Goal: Find specific page/section: Find specific page/section

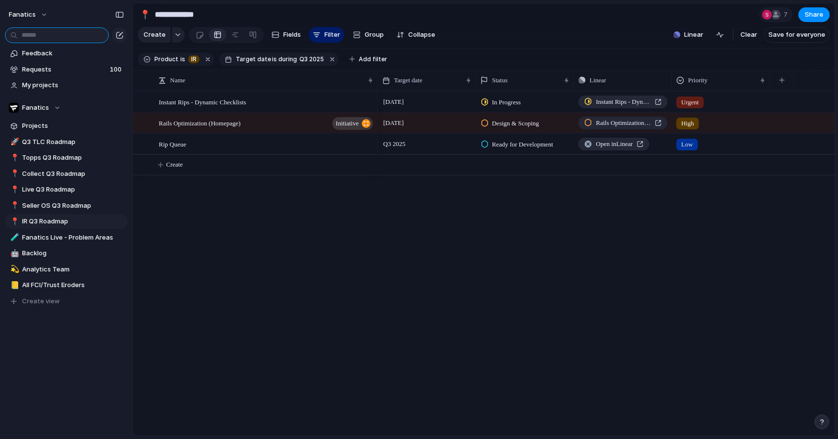
click at [75, 32] on input "text" at bounding box center [57, 35] width 104 height 16
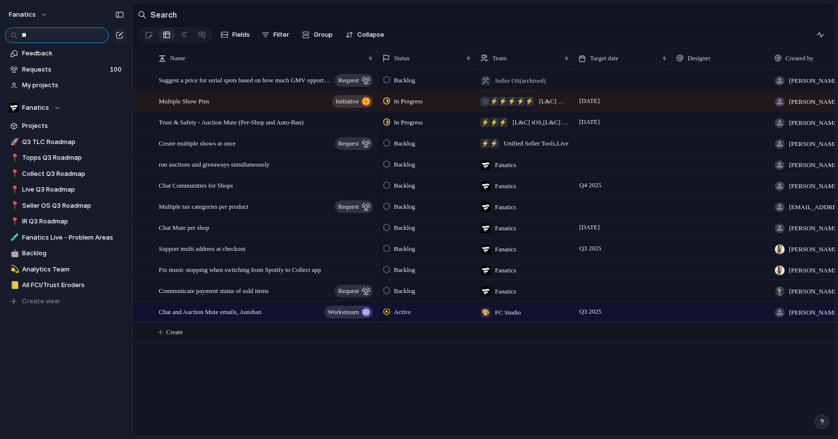
type input "*"
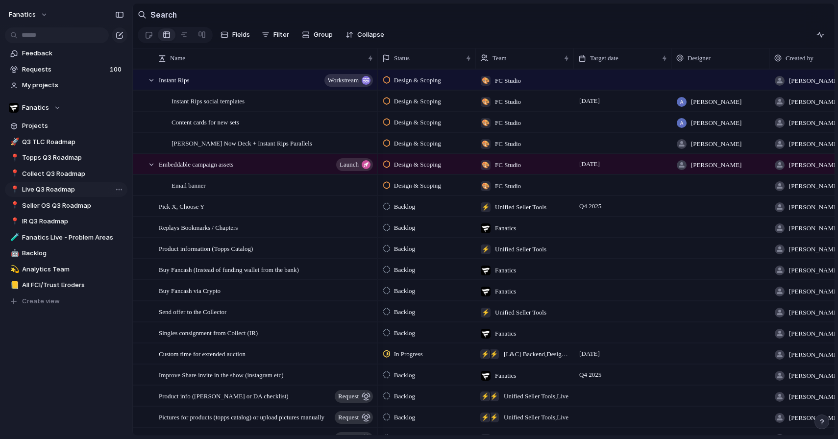
click at [58, 188] on span "Live Q3 Roadmap" at bounding box center [73, 190] width 102 height 10
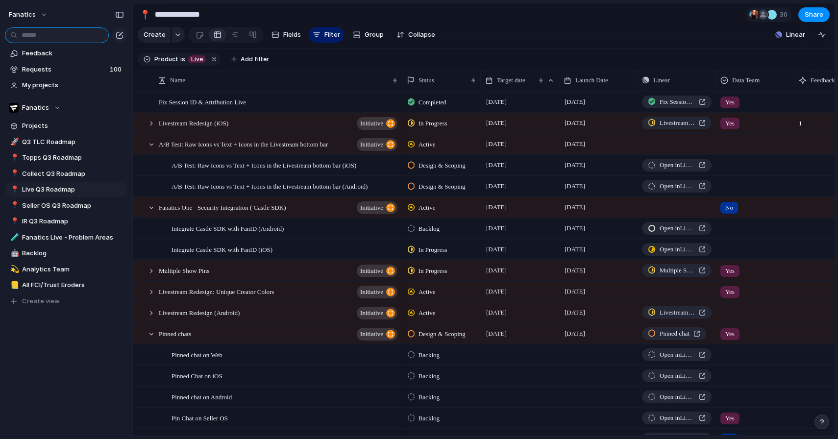
click at [94, 34] on input "text" at bounding box center [57, 35] width 104 height 16
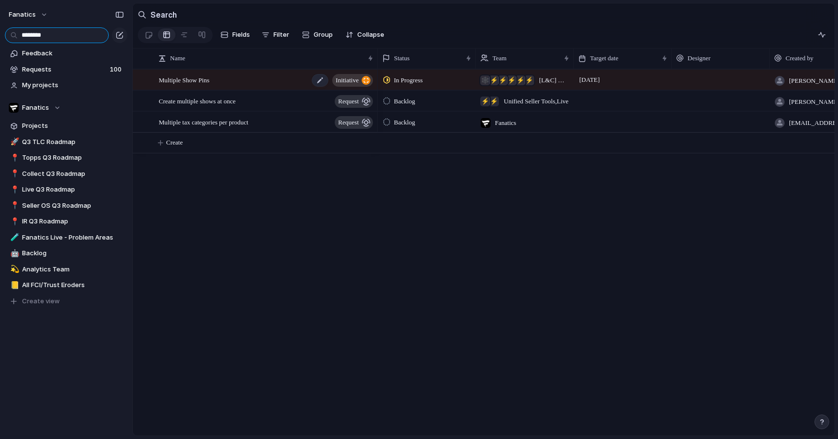
type input "********"
click at [256, 76] on div "Multiple Show Pins initiative" at bounding box center [267, 80] width 216 height 20
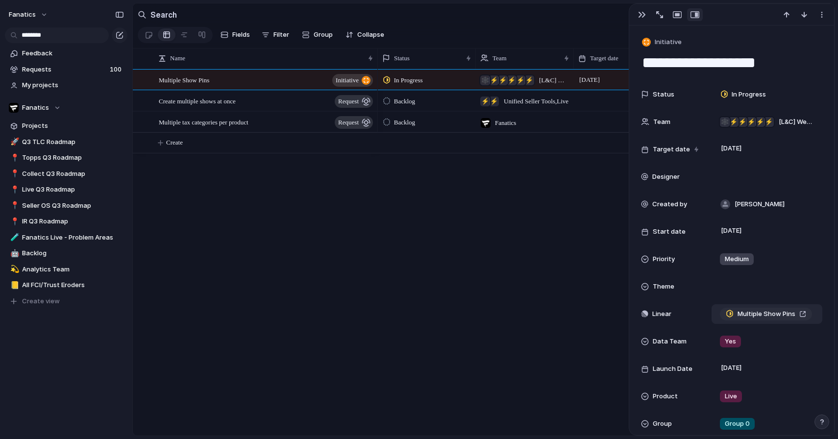
click at [752, 310] on span "Multiple Show Pins" at bounding box center [766, 314] width 58 height 10
